Goal: Information Seeking & Learning: Learn about a topic

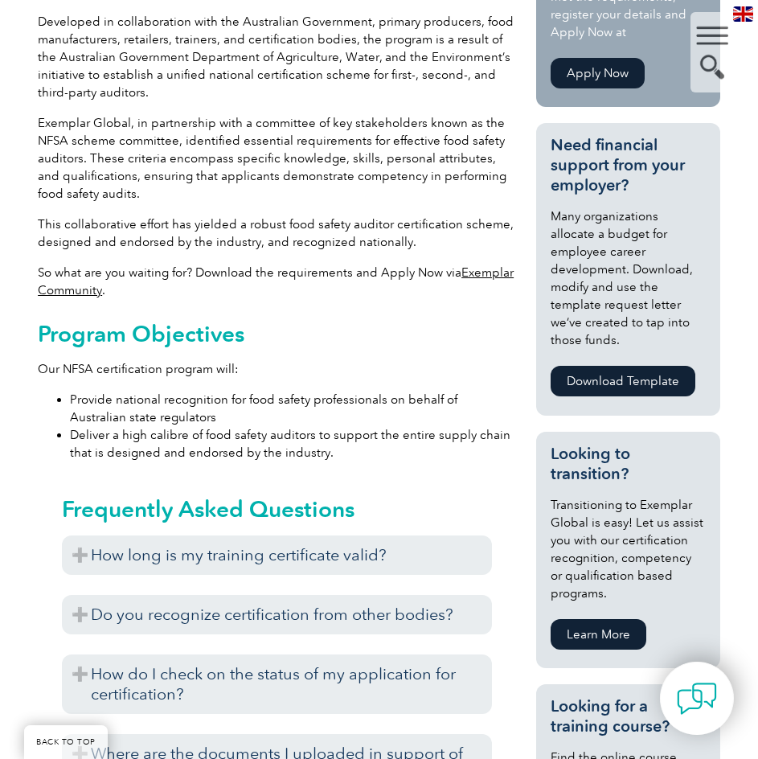
scroll to position [803, 0]
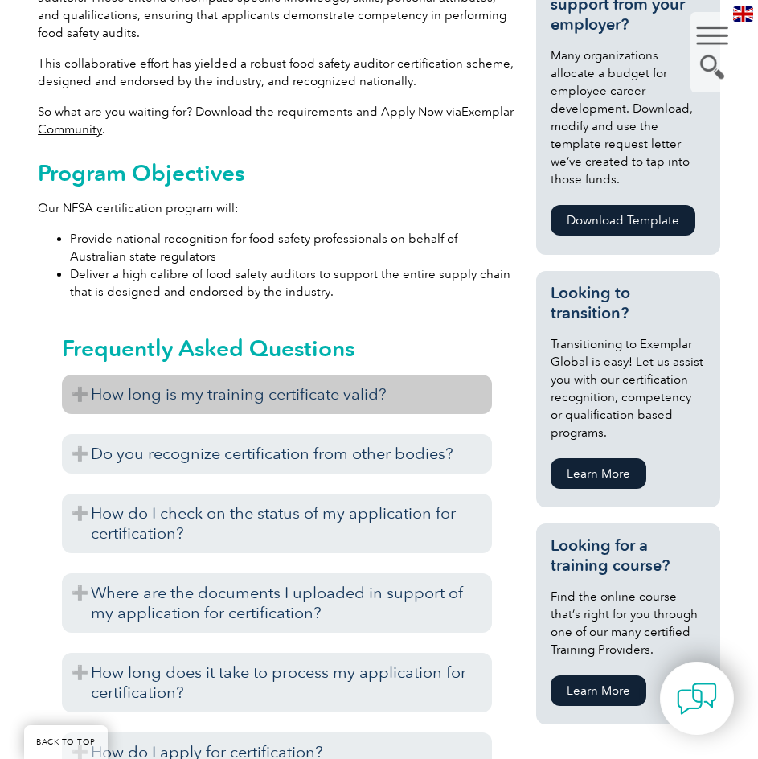
click at [328, 397] on h3 "How long is my training certificate valid?" at bounding box center [277, 393] width 430 height 39
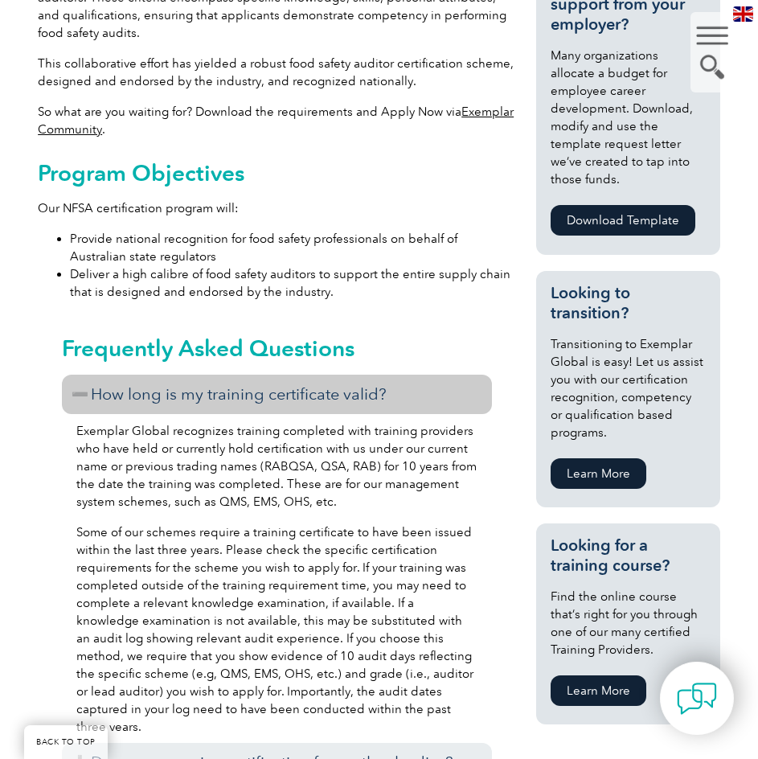
scroll to position [884, 0]
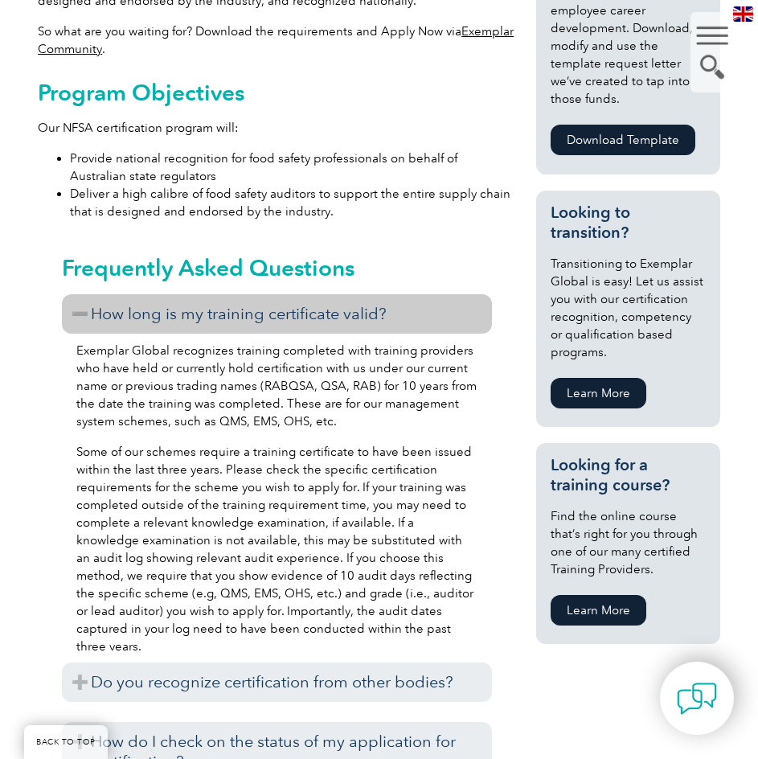
click at [231, 365] on p "Exemplar Global recognizes training completed with training providers who have …" at bounding box center [276, 385] width 401 height 88
click at [247, 318] on h3 "How long is my training certificate valid?" at bounding box center [277, 313] width 430 height 39
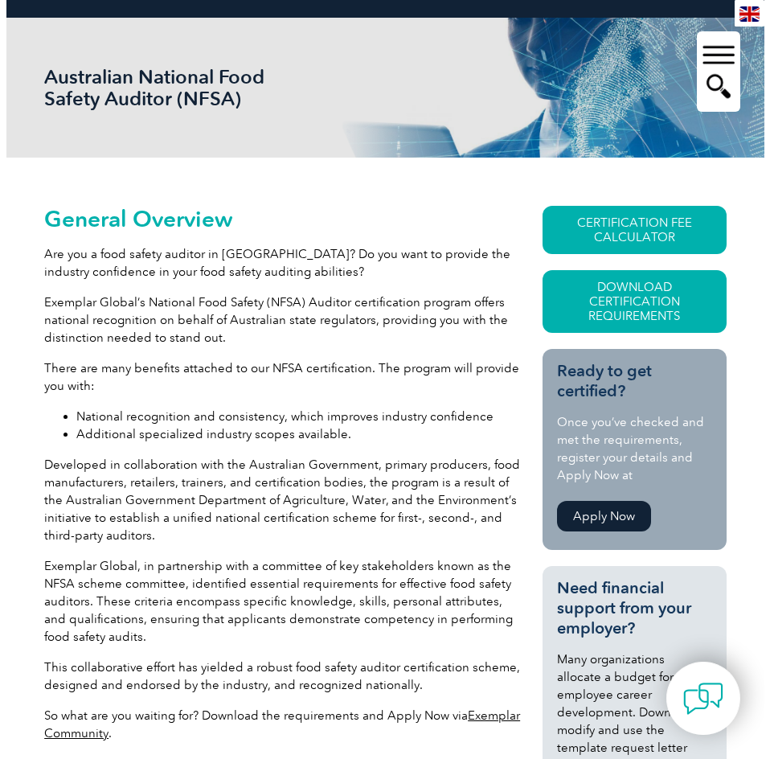
scroll to position [0, 0]
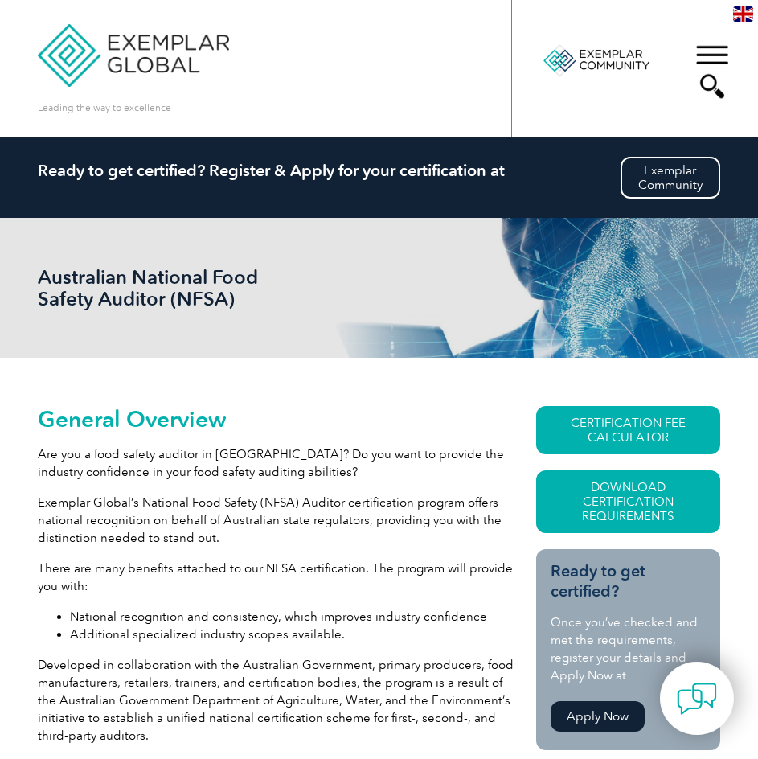
click at [714, 47] on div "▼" at bounding box center [711, 71] width 43 height 80
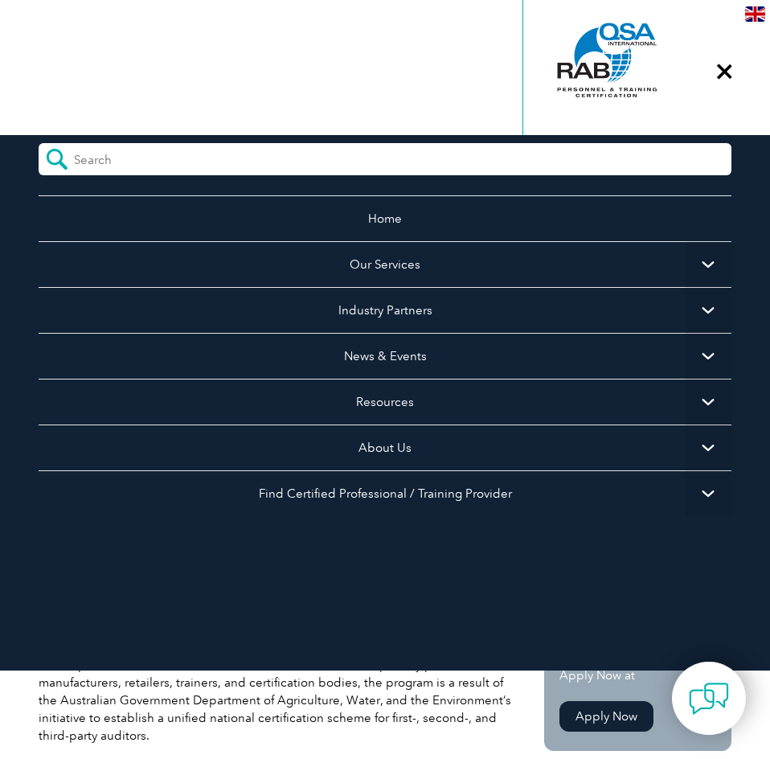
click at [701, 400] on span "▼" at bounding box center [708, 401] width 46 height 46
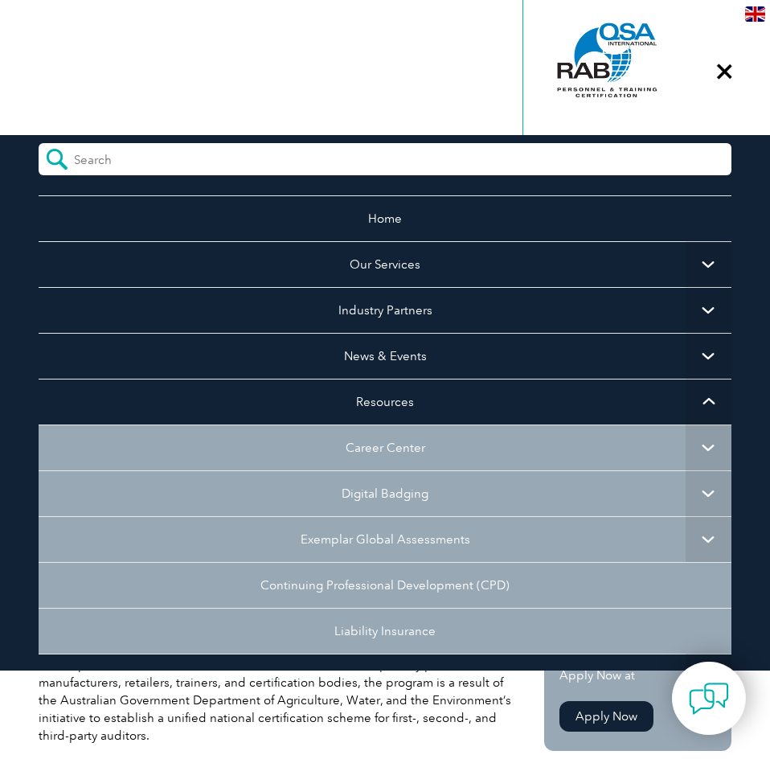
click at [685, 451] on span "▼" at bounding box center [708, 447] width 46 height 46
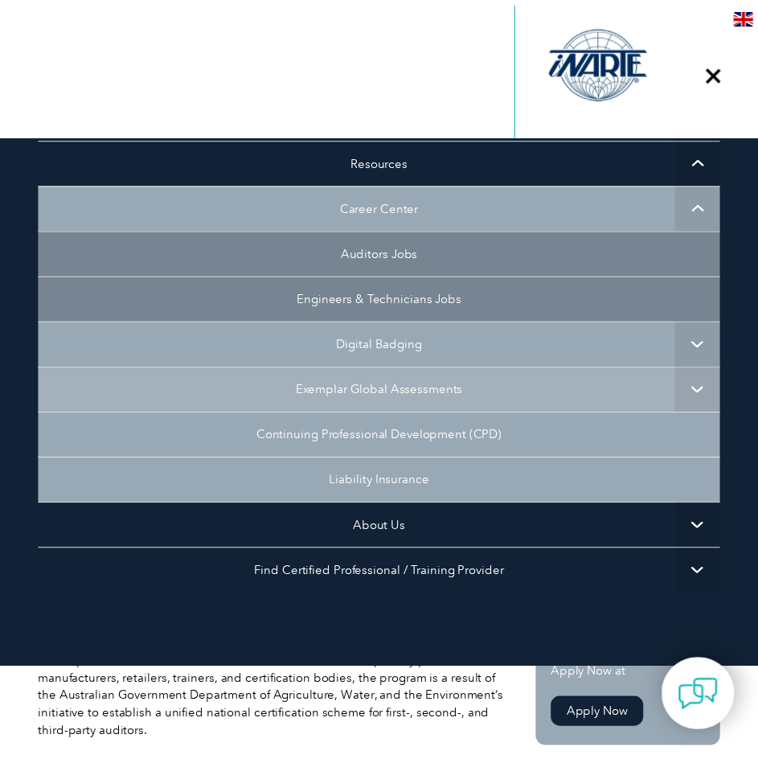
scroll to position [80, 0]
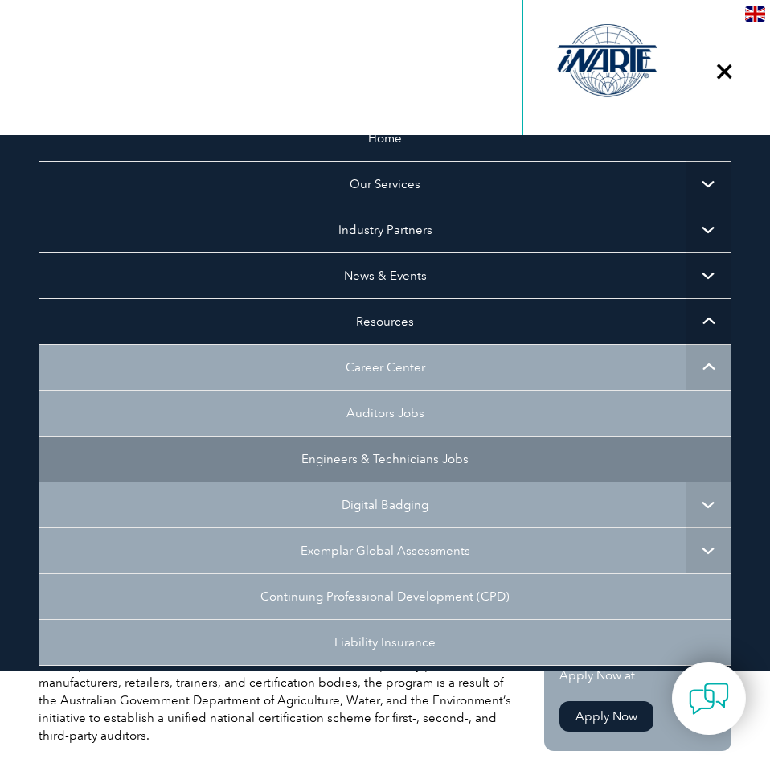
click at [359, 405] on link "Auditors Jobs" at bounding box center [385, 413] width 693 height 46
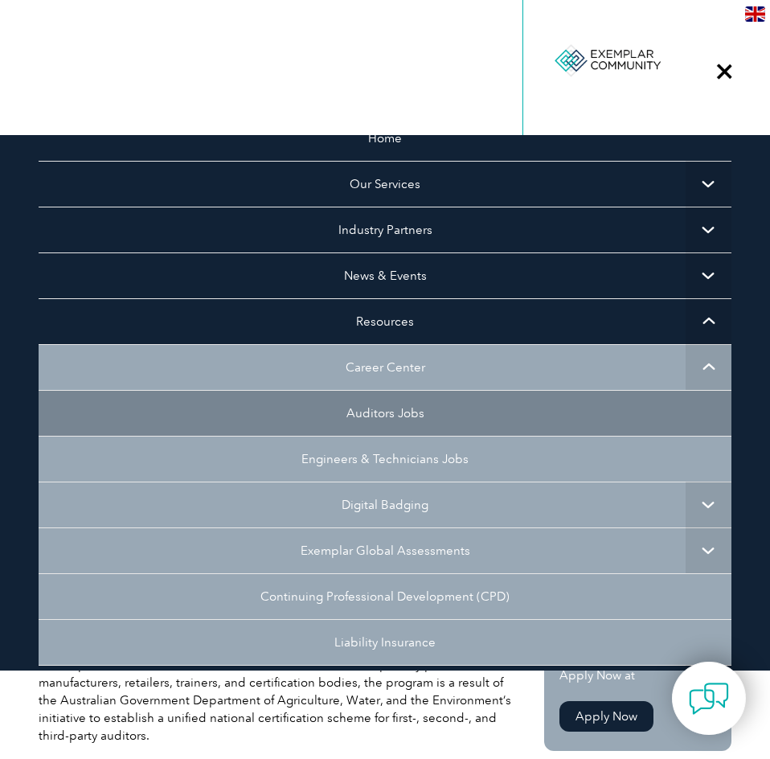
click at [425, 470] on link "Engineers & Technicians Jobs" at bounding box center [385, 458] width 693 height 46
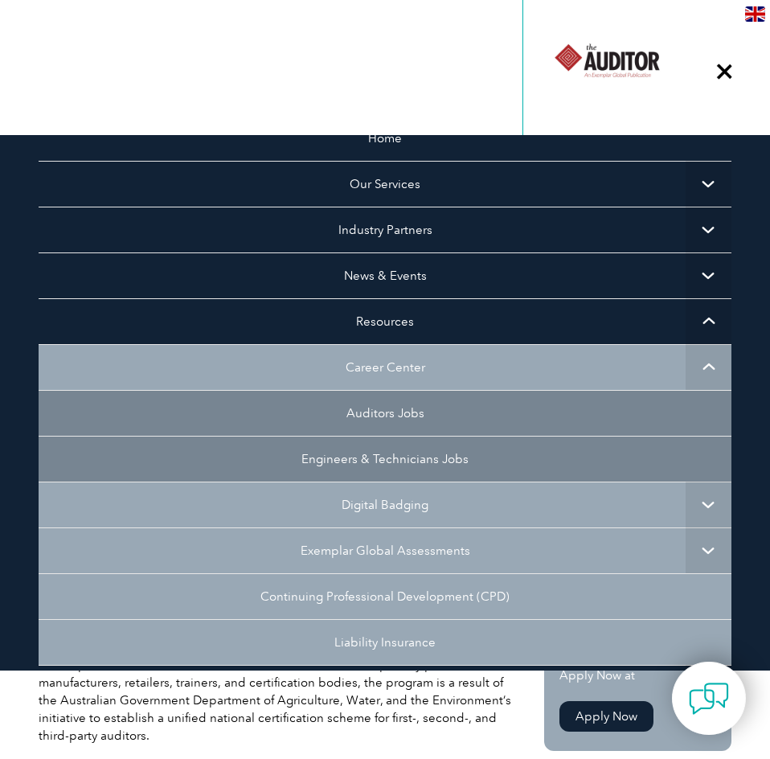
click at [720, 70] on div "▼" at bounding box center [723, 71] width 43 height 80
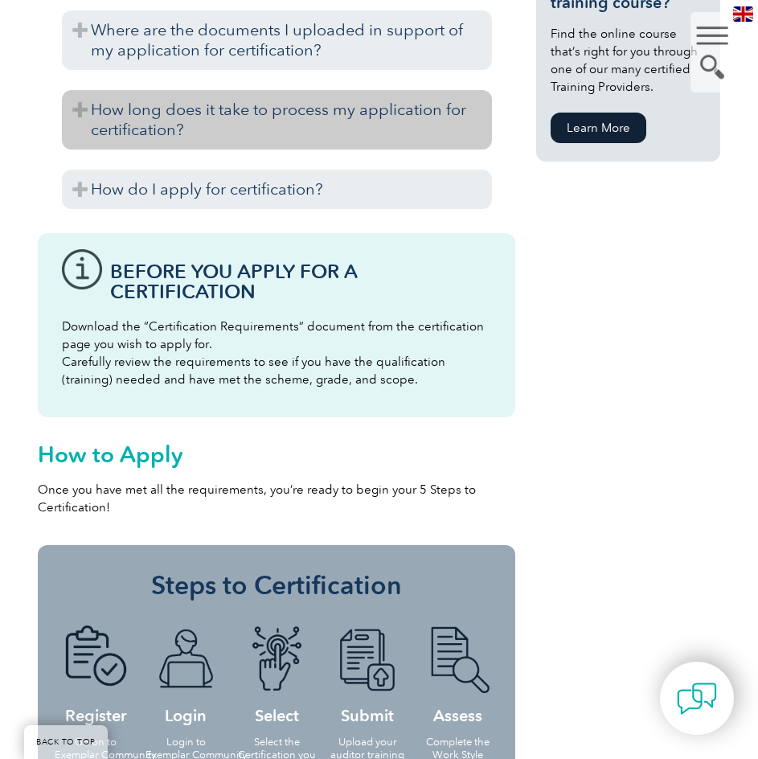
scroll to position [1446, 0]
